Goal: Task Accomplishment & Management: Manage account settings

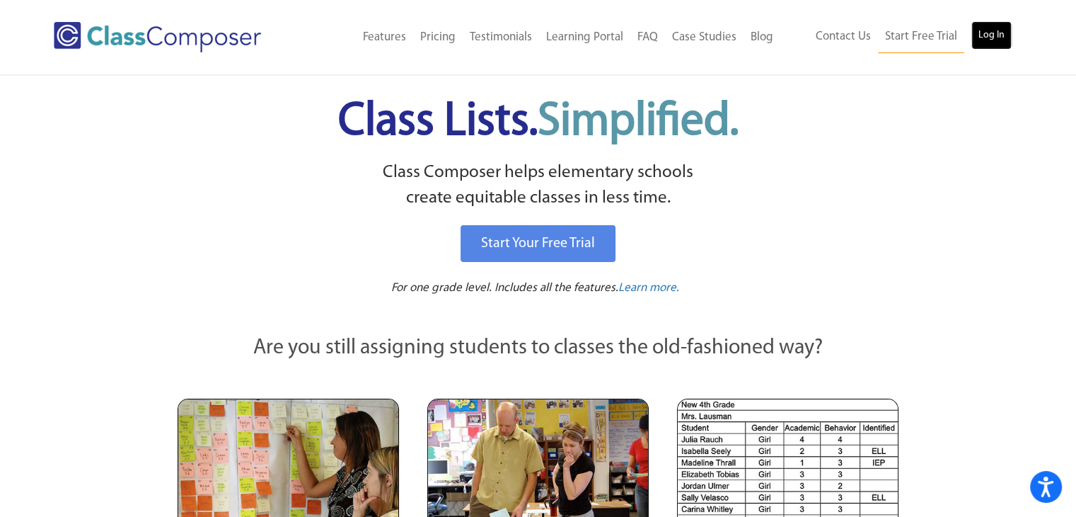
click at [1001, 36] on link "Log In" at bounding box center [992, 35] width 40 height 28
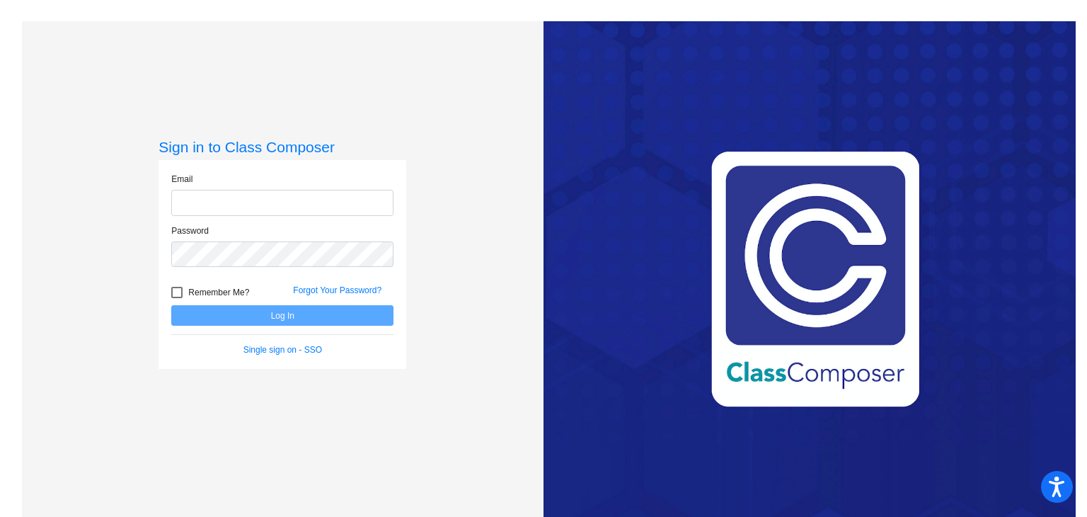
click at [266, 199] on input "email" at bounding box center [282, 203] width 222 height 26
type input "[EMAIL_ADDRESS][DOMAIN_NAME]"
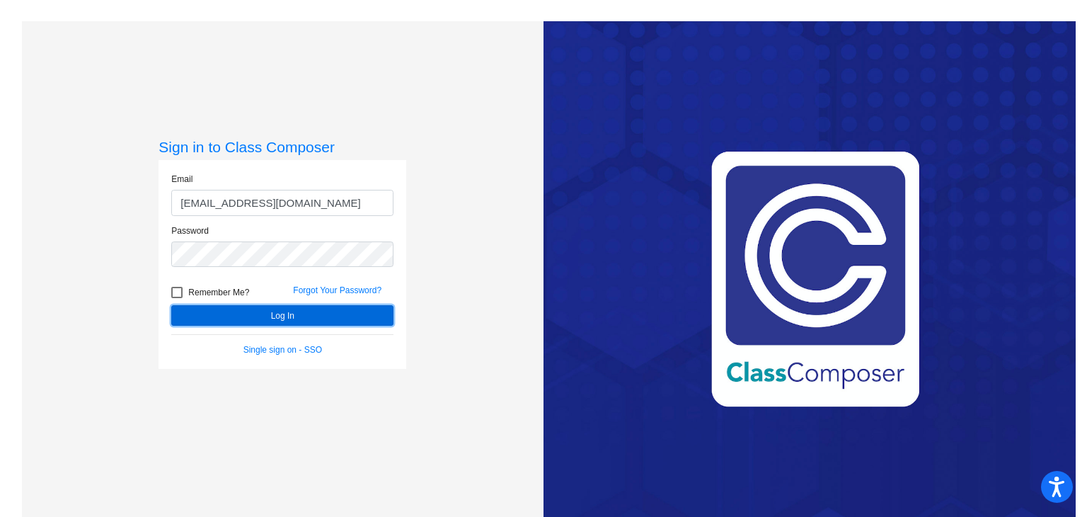
click at [211, 318] on button "Log In" at bounding box center [282, 315] width 222 height 21
click at [325, 288] on link "Forgot Your Password?" at bounding box center [337, 290] width 88 height 10
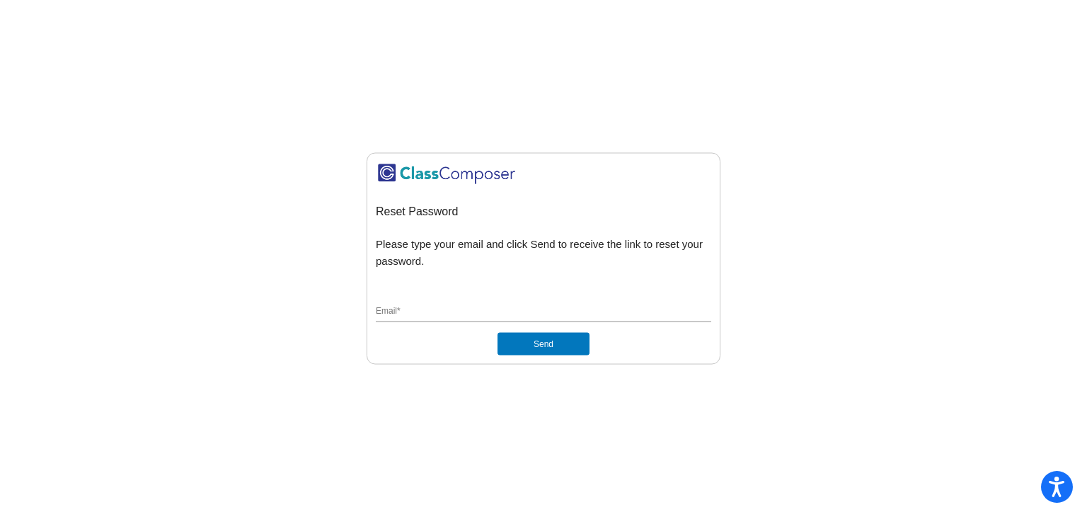
click at [502, 306] on input "Email *" at bounding box center [543, 311] width 335 height 13
type input "[EMAIL_ADDRESS][DOMAIN_NAME]"
click at [515, 345] on button "Send" at bounding box center [543, 343] width 92 height 23
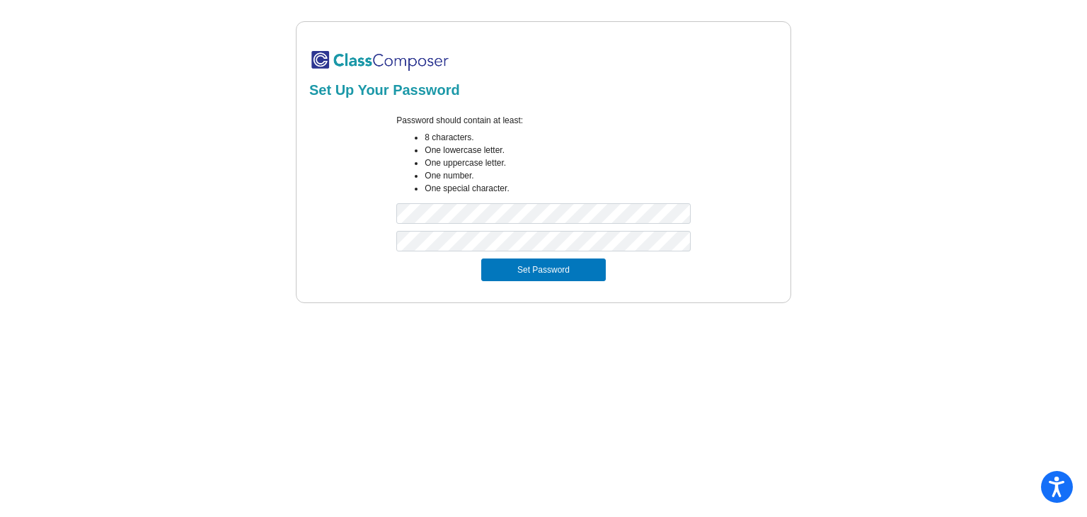
click at [390, 354] on mat-sidenav-content "Set Up Your Password Password should contain at least: 8 characters. One lowerc…" at bounding box center [543, 258] width 1087 height 517
click at [559, 277] on button "Set Password" at bounding box center [543, 269] width 125 height 23
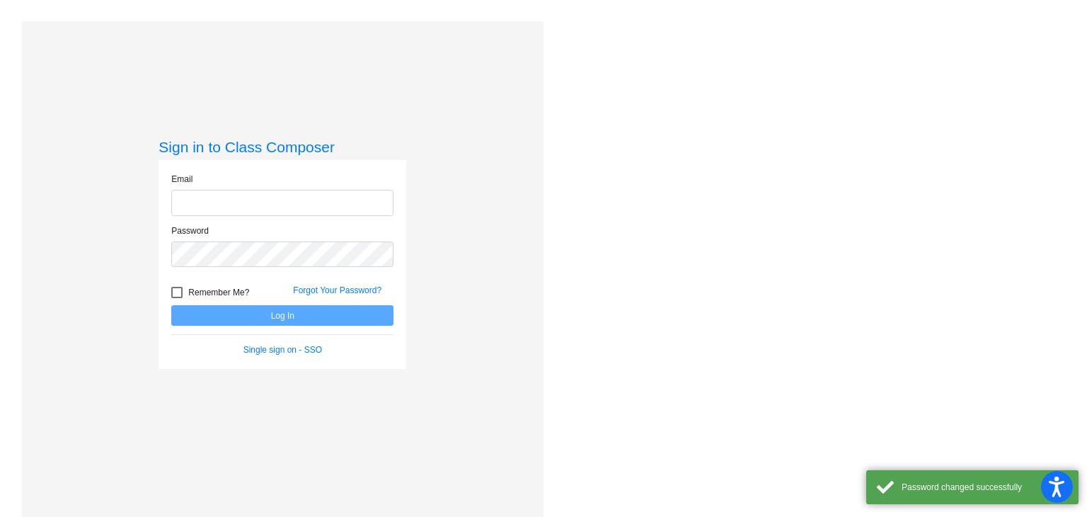
type input "[EMAIL_ADDRESS][DOMAIN_NAME]"
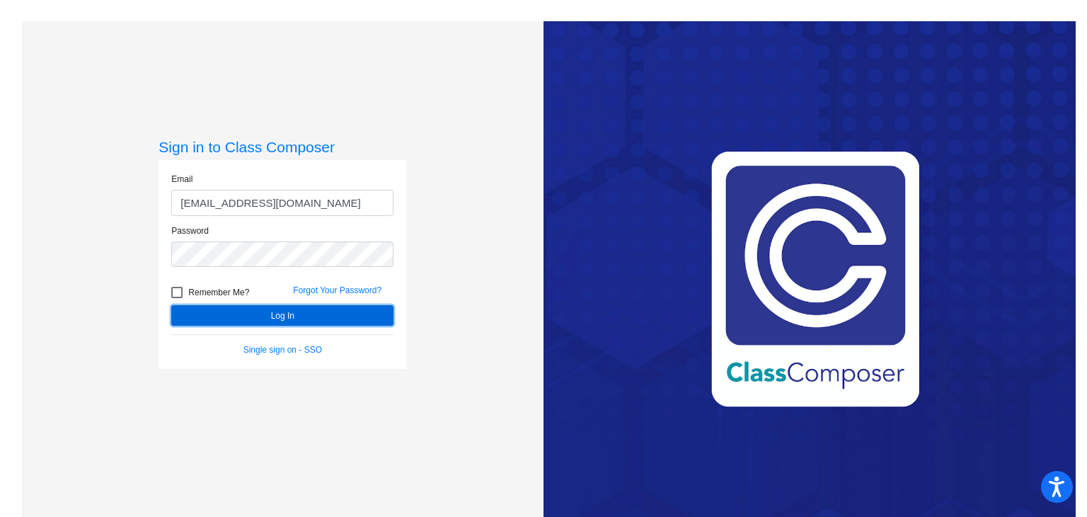
click at [237, 315] on button "Log In" at bounding box center [282, 315] width 222 height 21
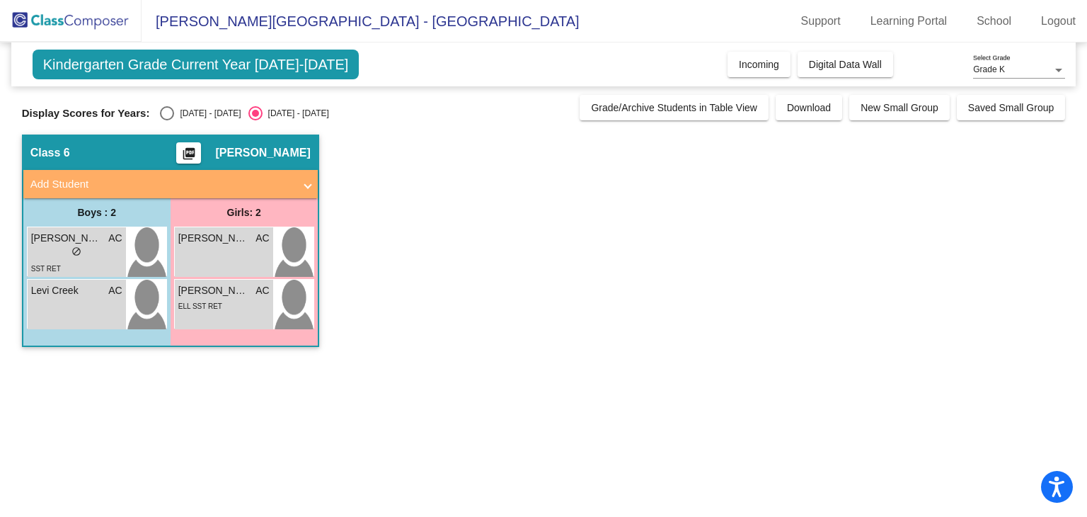
click at [309, 178] on span at bounding box center [308, 184] width 6 height 16
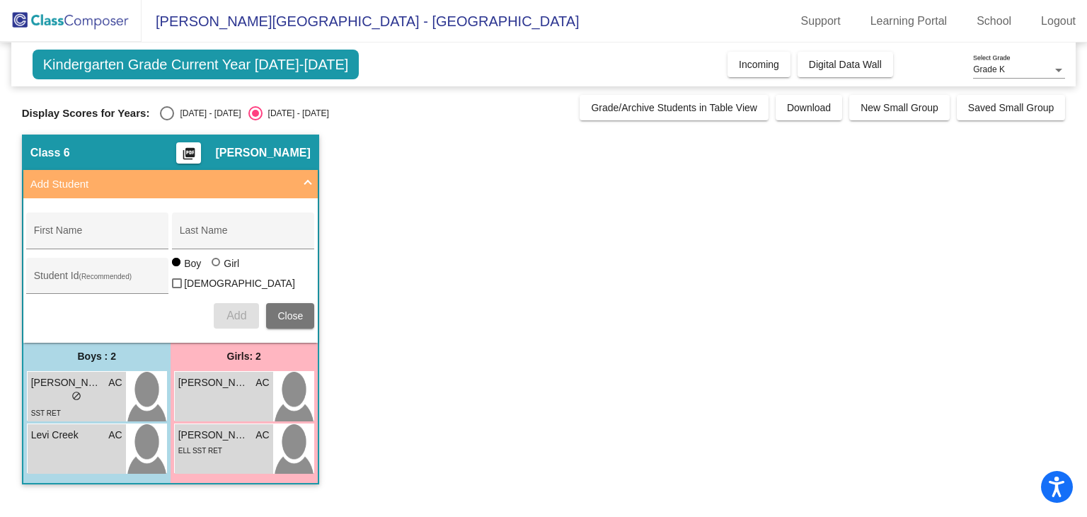
click at [309, 178] on span at bounding box center [308, 184] width 6 height 16
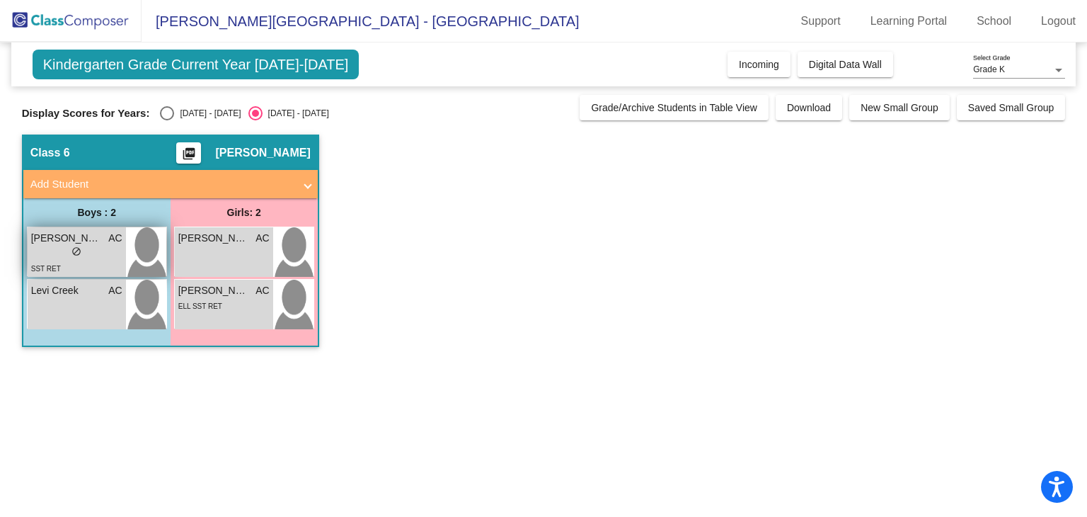
click at [107, 249] on div "lock do_not_disturb_alt" at bounding box center [76, 253] width 91 height 15
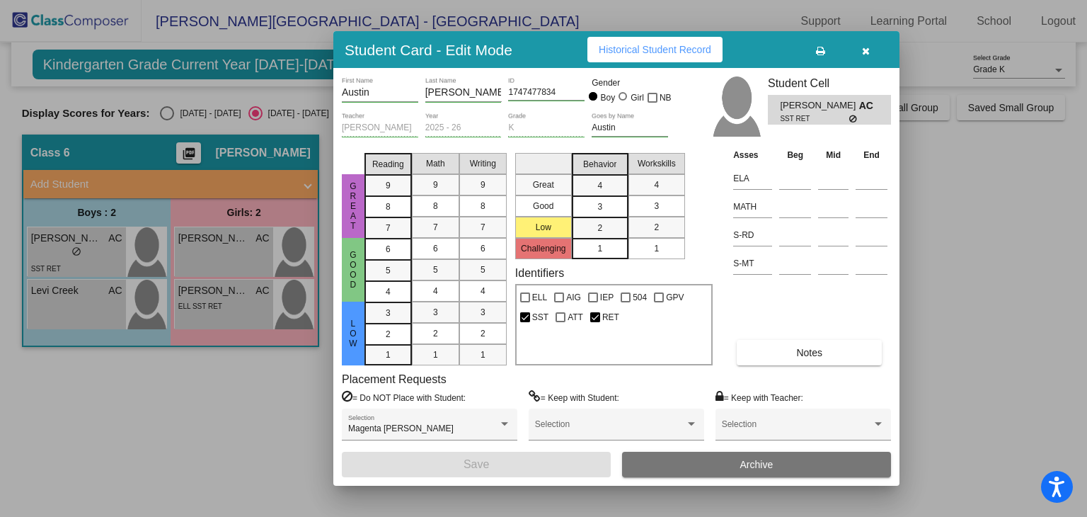
click at [867, 47] on icon "button" at bounding box center [866, 51] width 8 height 10
